Goal: Register for event/course

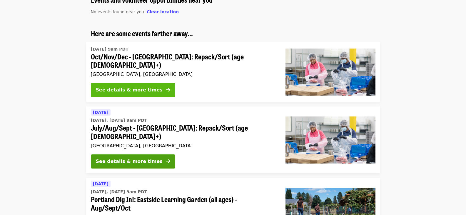
click at [136, 87] on div "See details & more times" at bounding box center [129, 89] width 67 height 7
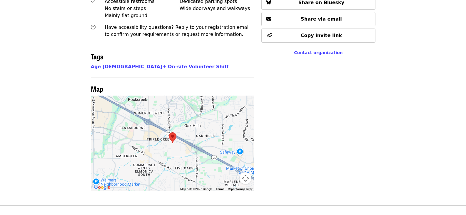
scroll to position [486, 0]
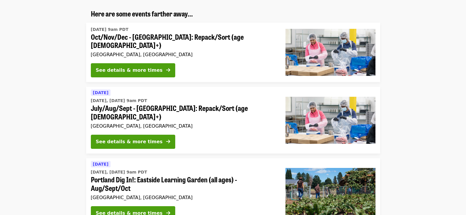
scroll to position [88, 0]
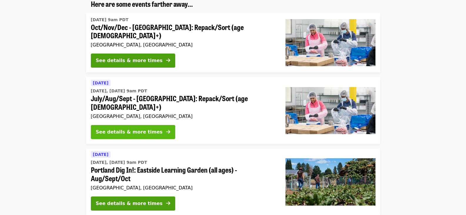
click at [144, 125] on button "See details & more times" at bounding box center [133, 132] width 84 height 14
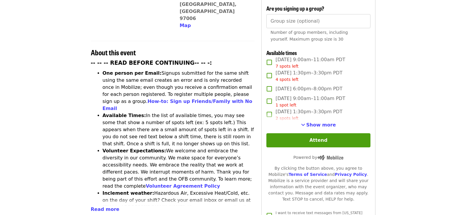
scroll to position [206, 0]
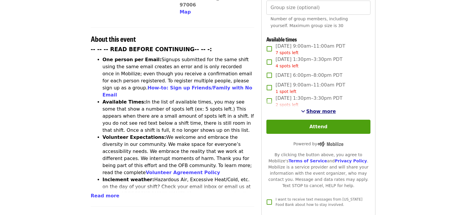
click at [321, 109] on span "Show more" at bounding box center [322, 112] width 30 height 6
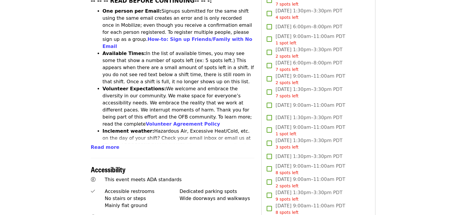
scroll to position [265, 0]
